Goal: Transaction & Acquisition: Purchase product/service

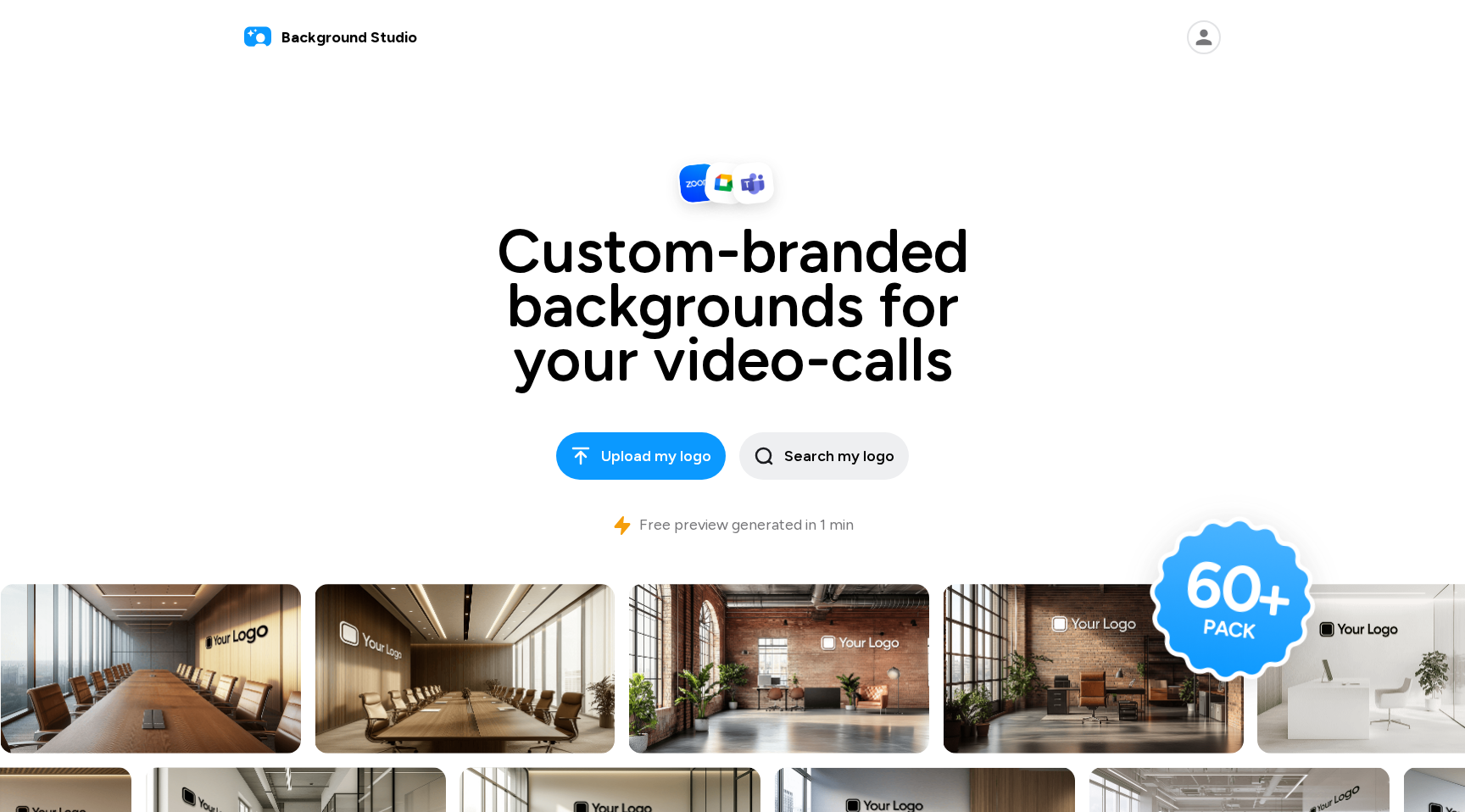
click at [1205, 30] on icon at bounding box center [1204, 38] width 16 height 16
click at [1138, 157] on button "Logout" at bounding box center [1111, 165] width 209 height 37
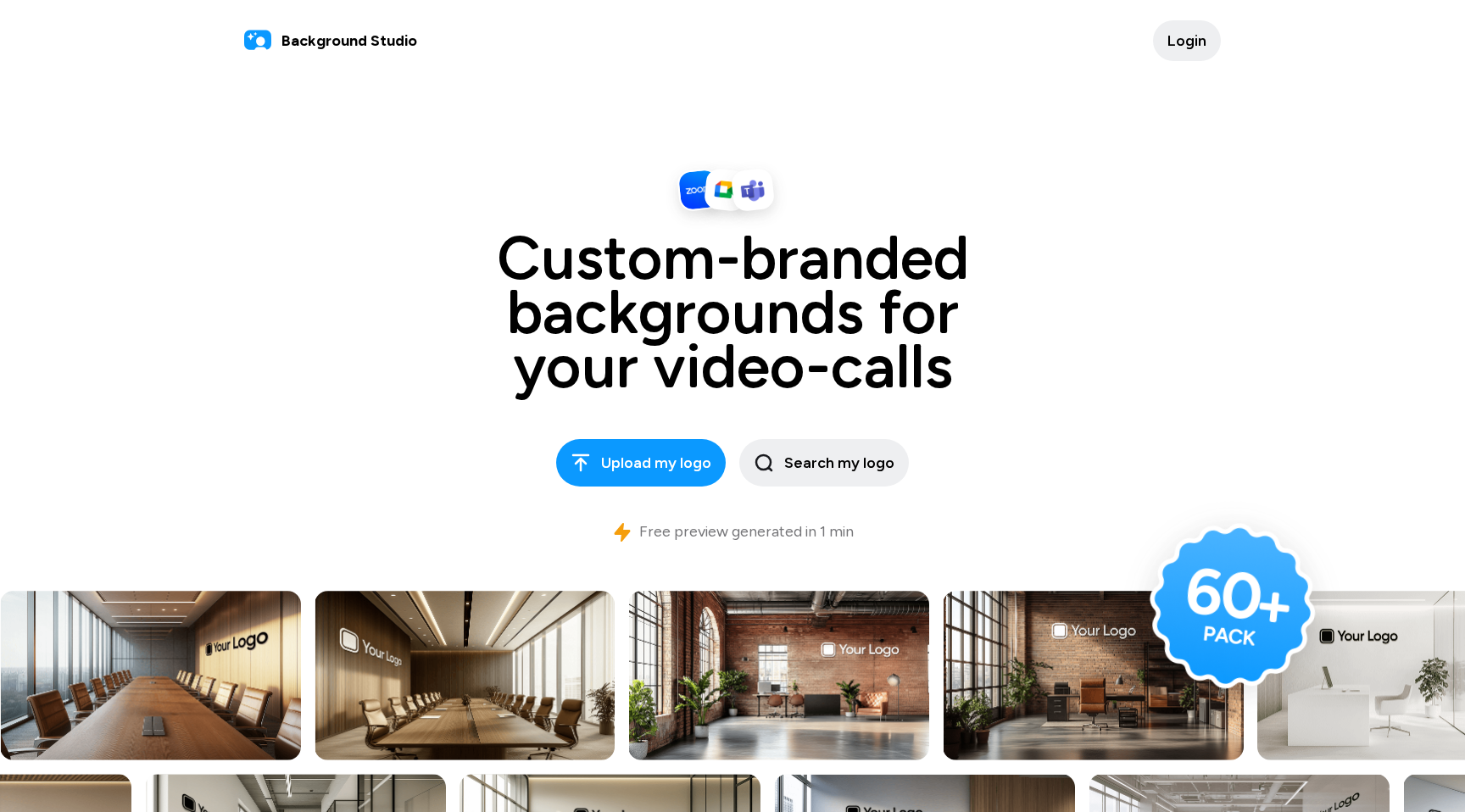
click at [1203, 38] on span "Login" at bounding box center [1187, 41] width 39 height 23
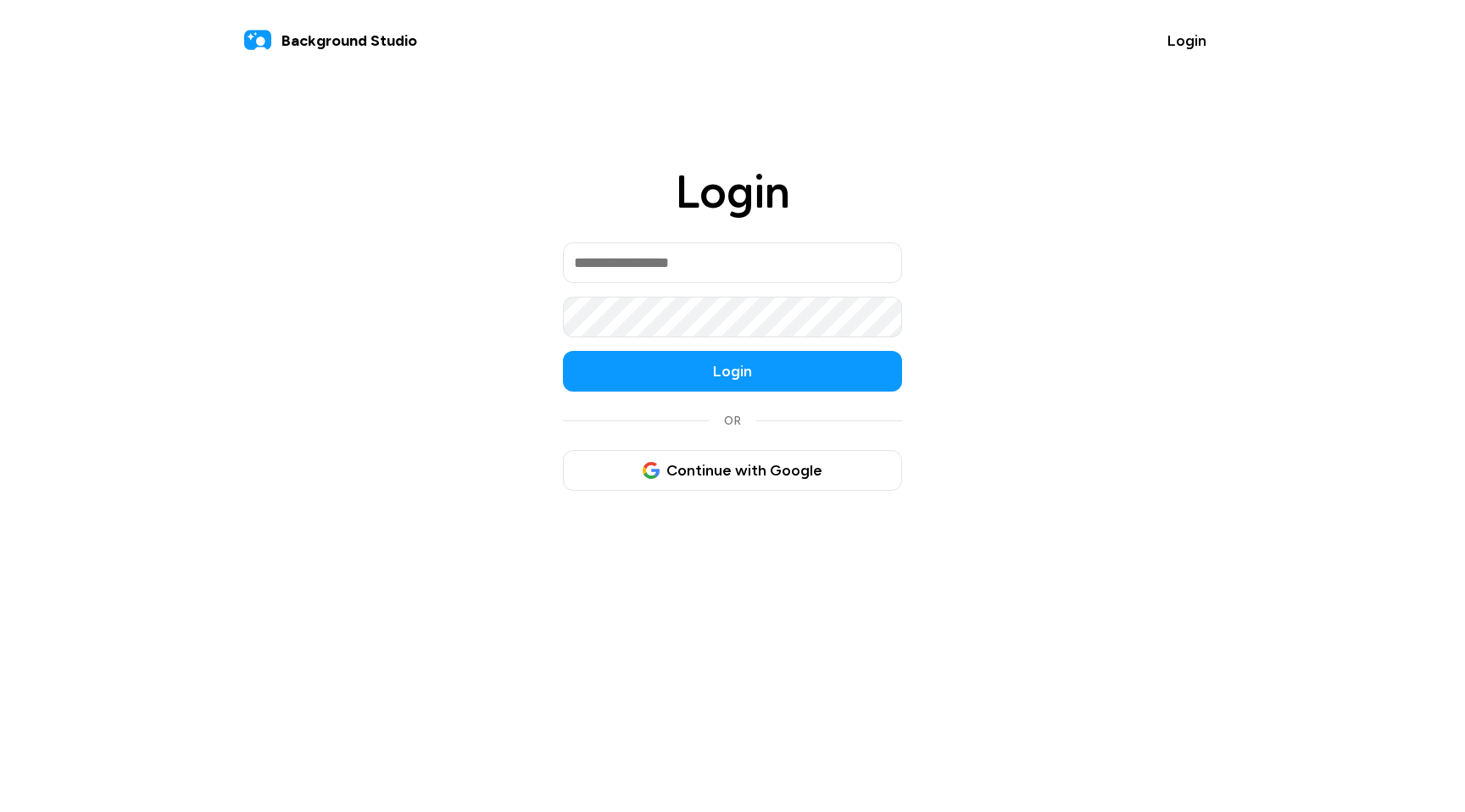
click at [880, 264] on input "email" at bounding box center [732, 263] width 339 height 41
click at [868, 463] on button "Continue with Google" at bounding box center [732, 471] width 339 height 41
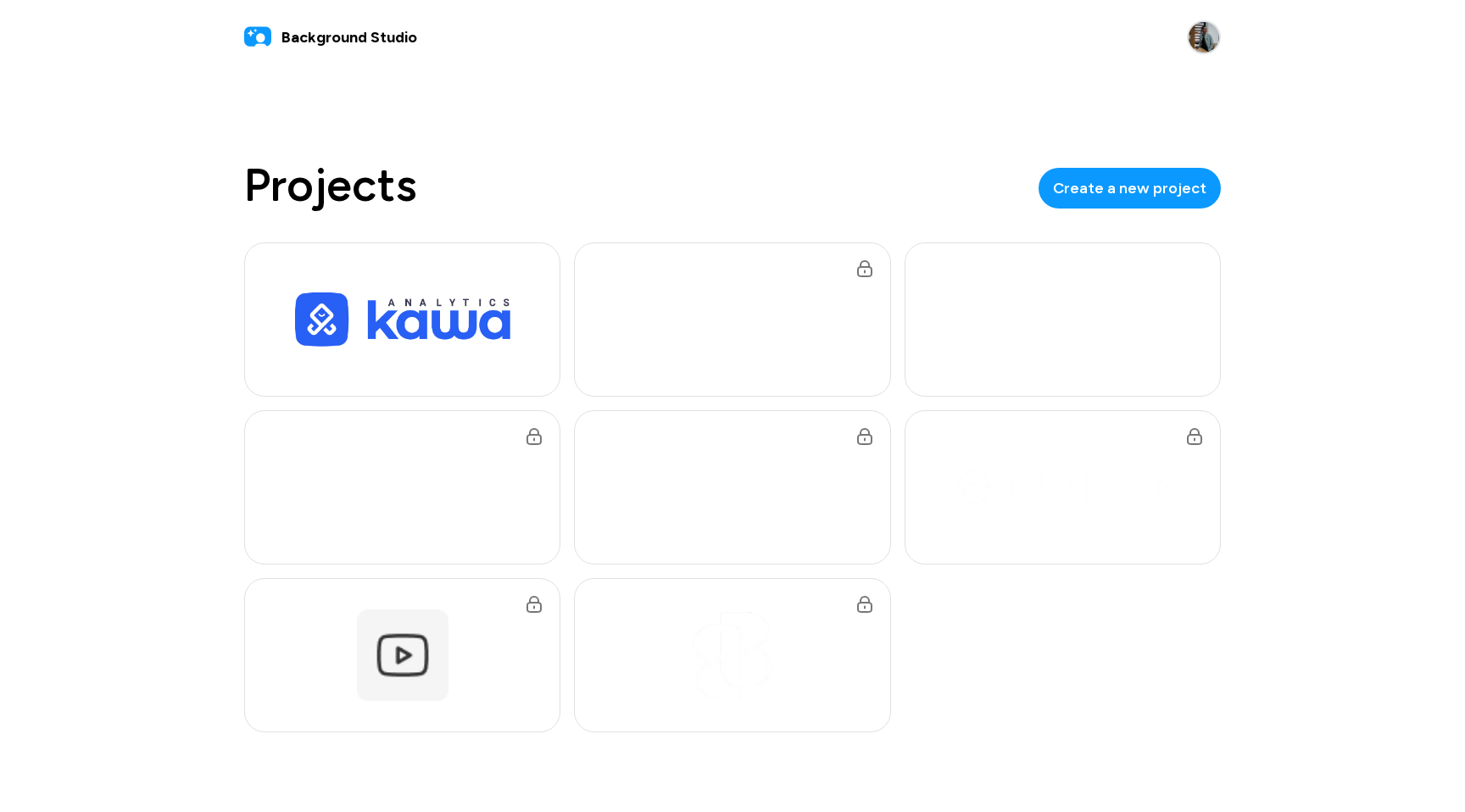
click at [841, 152] on div "Projects Create a new project" at bounding box center [732, 448] width 1018 height 610
click at [415, 313] on img at bounding box center [403, 319] width 221 height 58
click at [671, 350] on img at bounding box center [732, 319] width 221 height 91
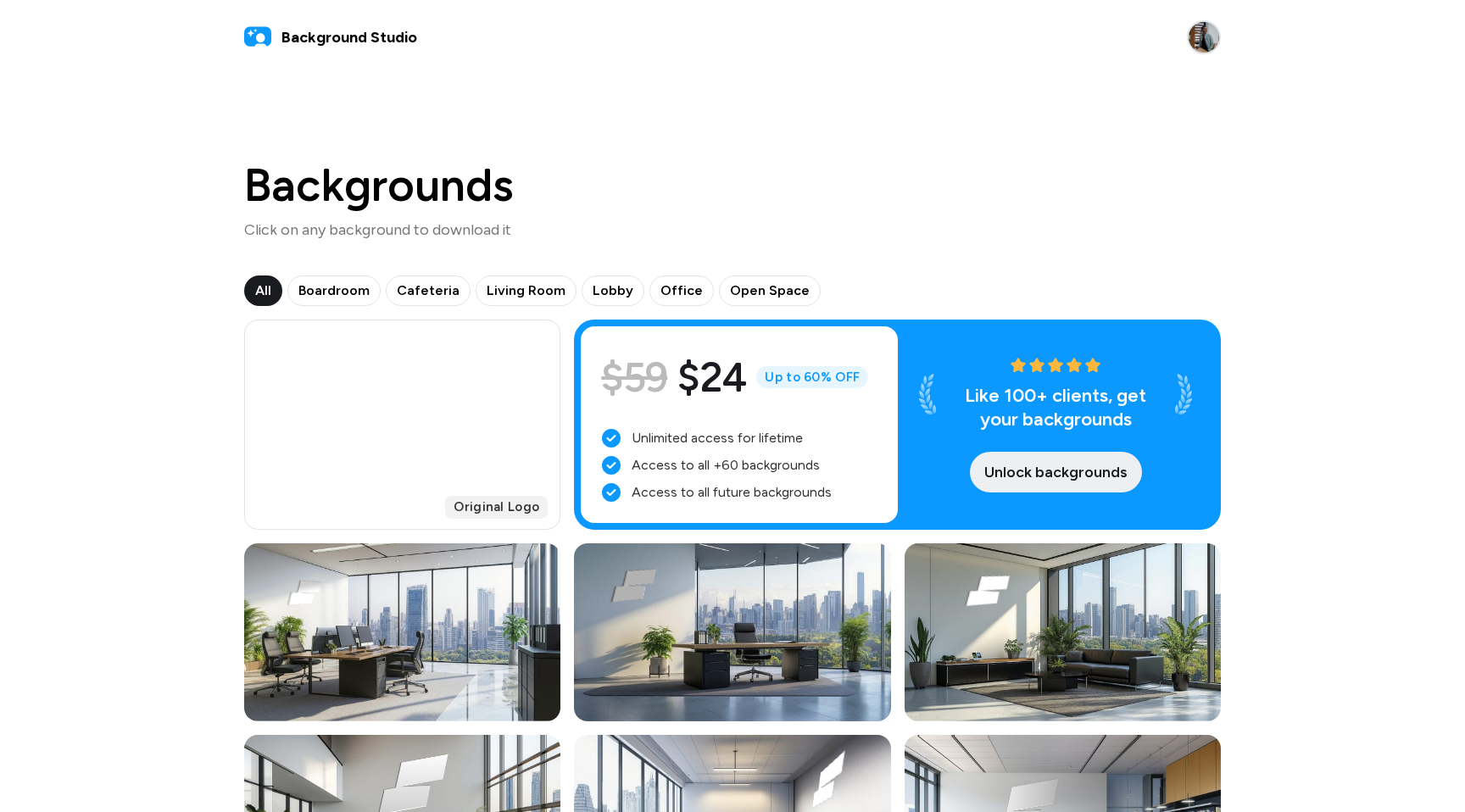
click at [1000, 477] on span "Unlock backgrounds" at bounding box center [1056, 473] width 144 height 23
